Goal: Task Accomplishment & Management: Manage account settings

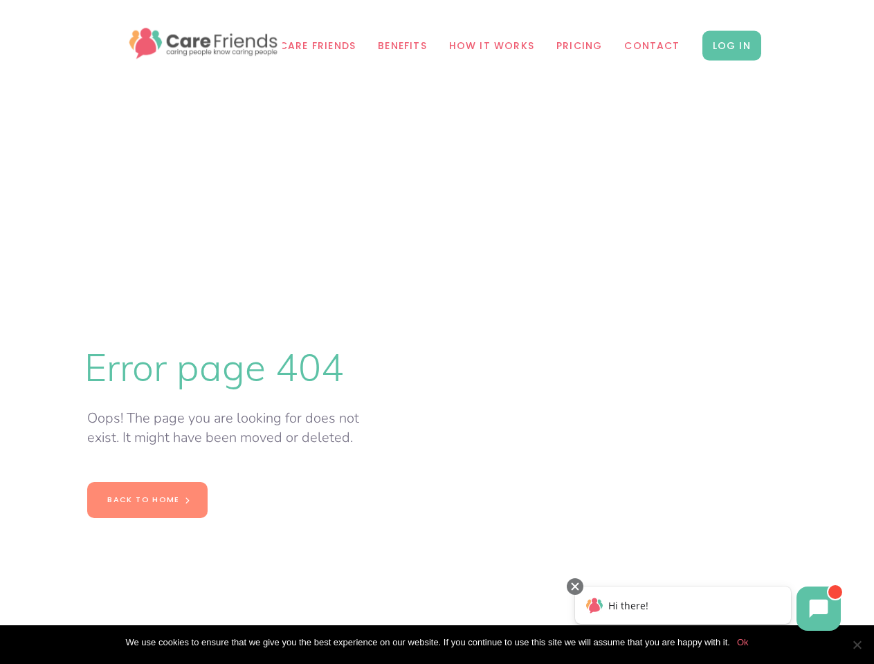
click at [857, 645] on span "Cookie Notice" at bounding box center [857, 645] width 14 height 14
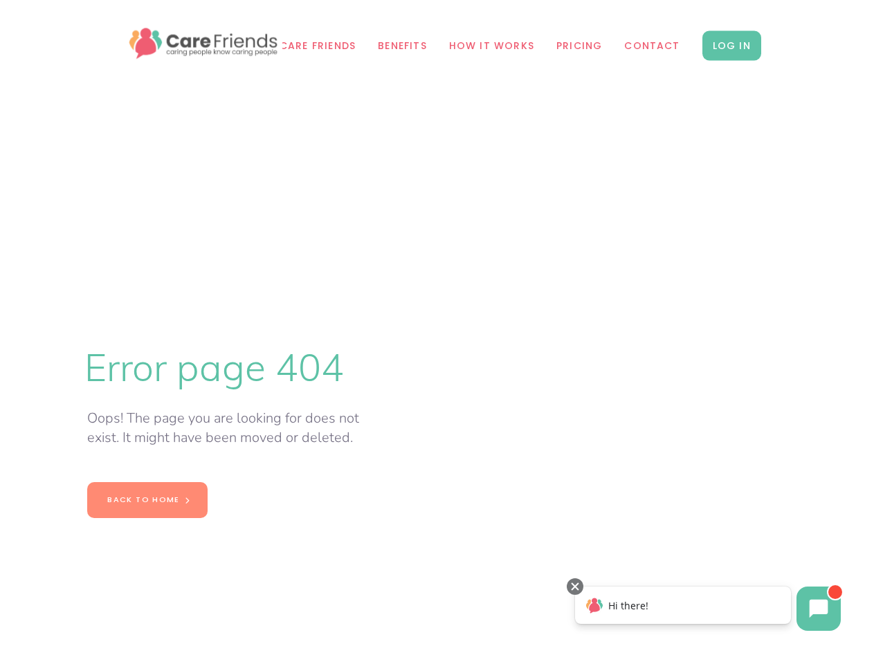
click at [819, 609] on icon at bounding box center [819, 609] width 19 height 19
click at [683, 605] on div "Hi there!" at bounding box center [683, 605] width 216 height 37
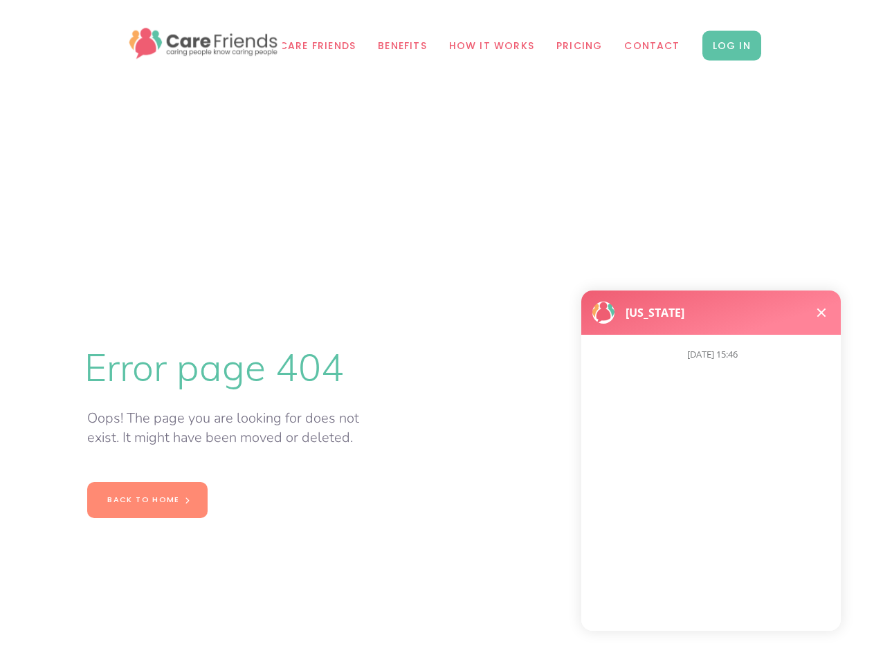
click at [575, 587] on body "[US_STATE] [DATE] 15:46" at bounding box center [711, 458] width 276 height 363
